Goal: Transaction & Acquisition: Purchase product/service

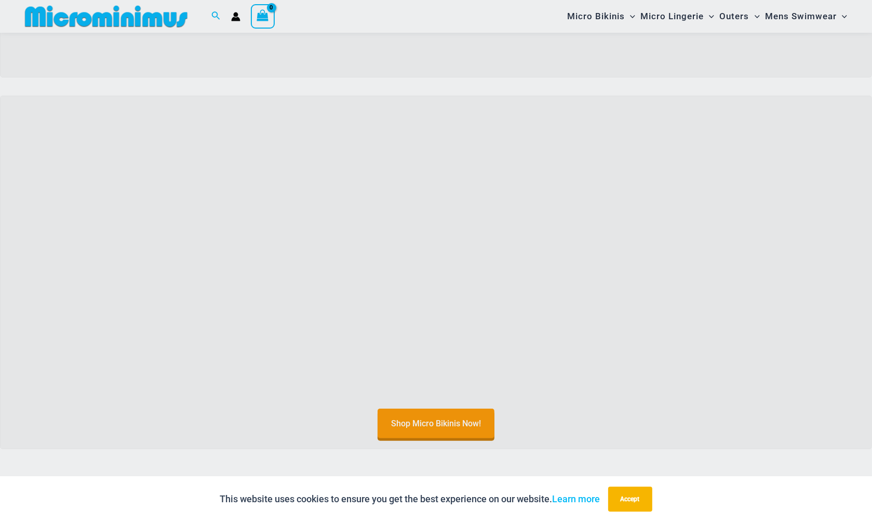
scroll to position [96, 0]
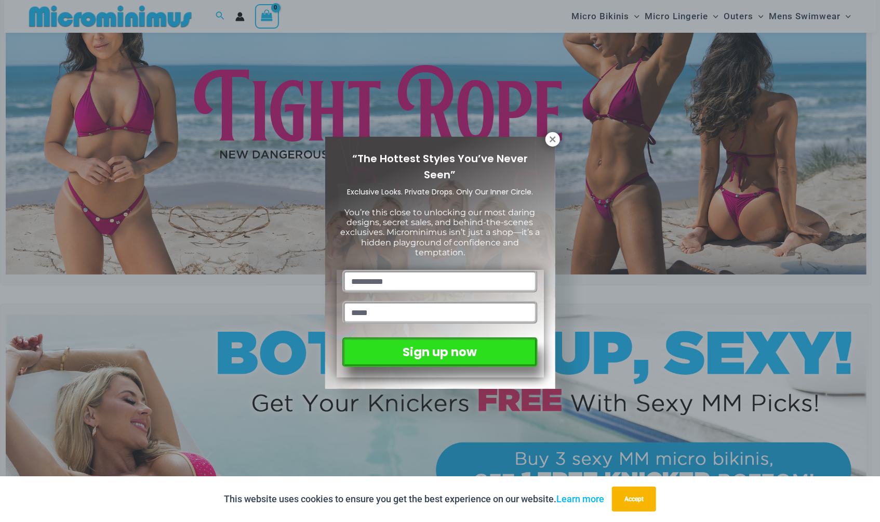
click at [356, 136] on div "“The Hottest Styles You’ve Never Seen” Exclusive Looks. Private Drops. Only Our…" at bounding box center [440, 261] width 880 height 522
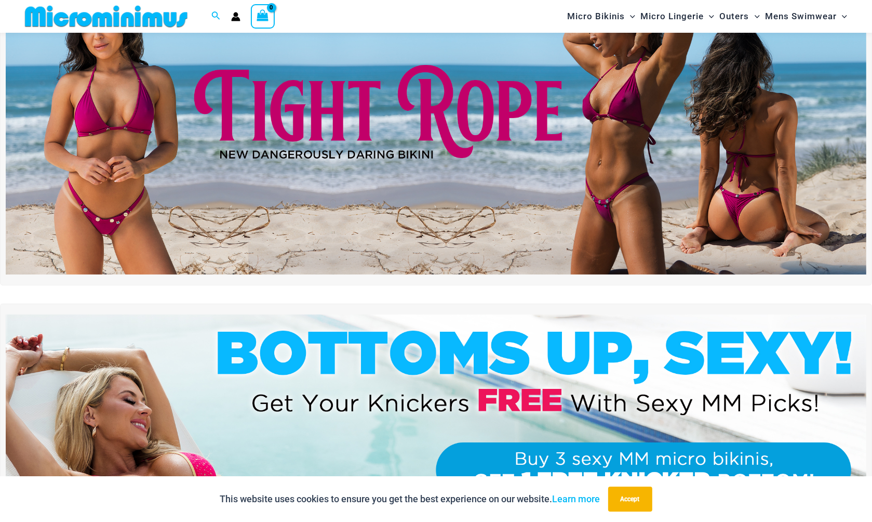
click at [444, 132] on img at bounding box center [436, 128] width 861 height 292
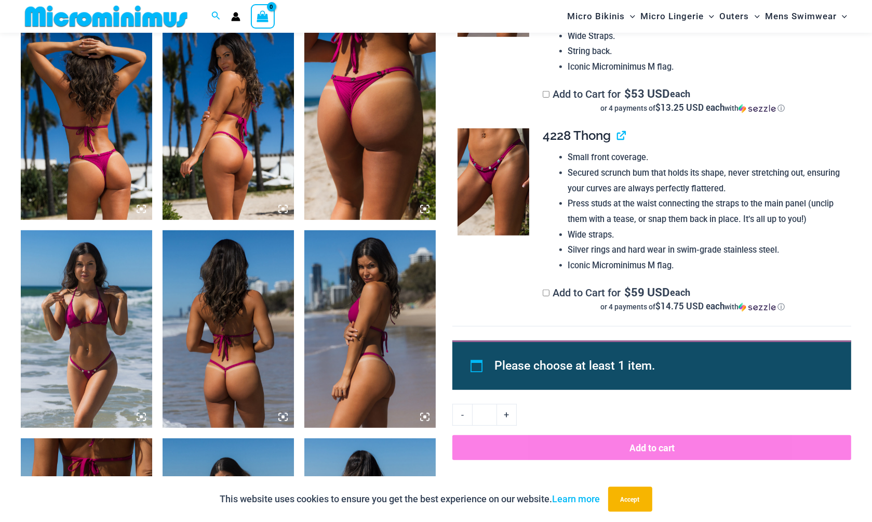
scroll to position [821, 0]
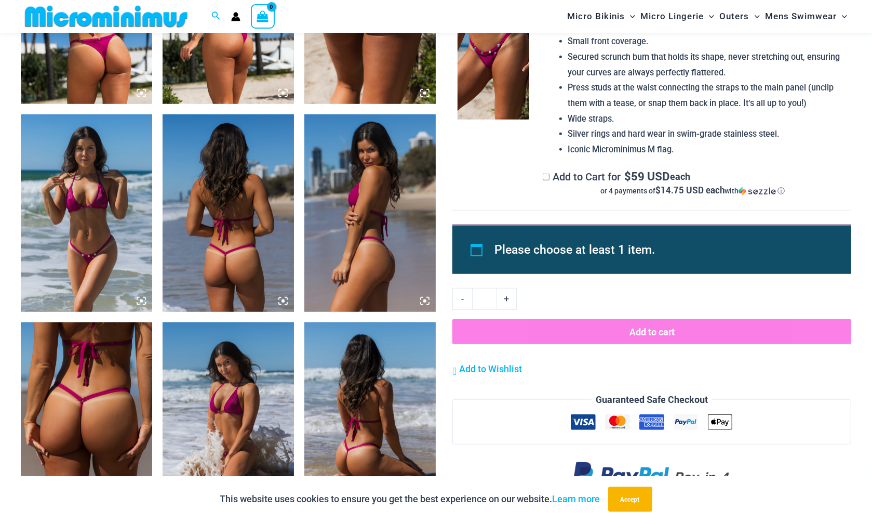
drag, startPoint x: 90, startPoint y: 168, endPoint x: 97, endPoint y: 172, distance: 7.5
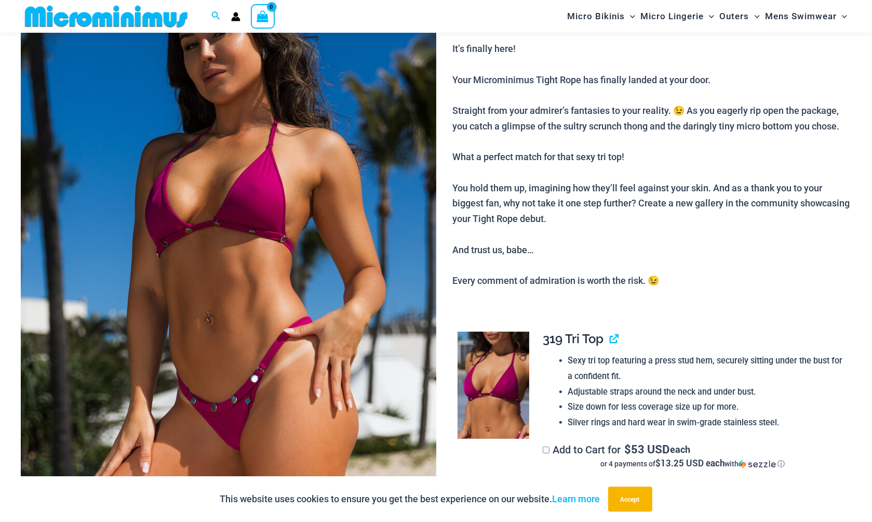
scroll to position [146, 0]
